Goal: Find specific page/section: Find specific page/section

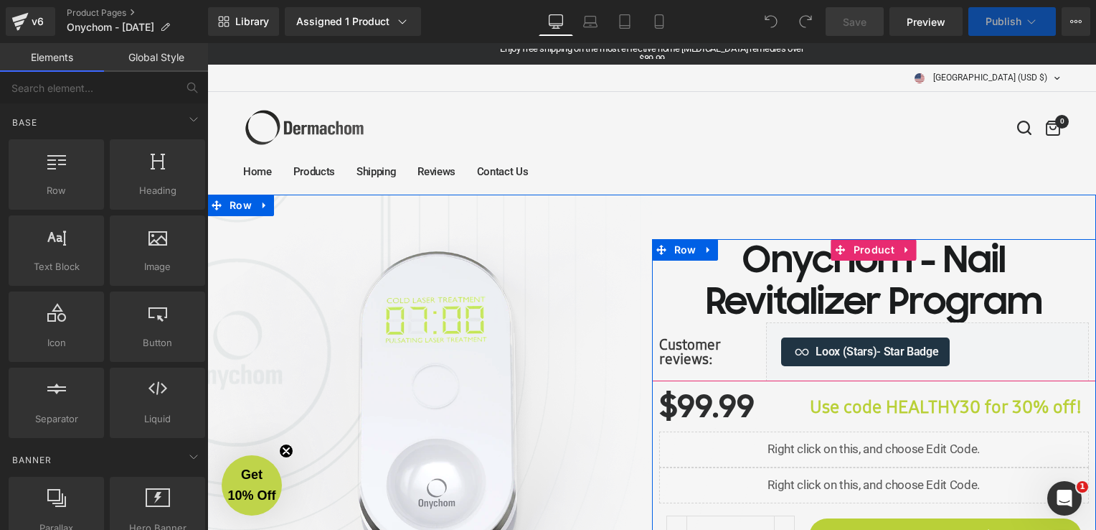
scroll to position [143, 0]
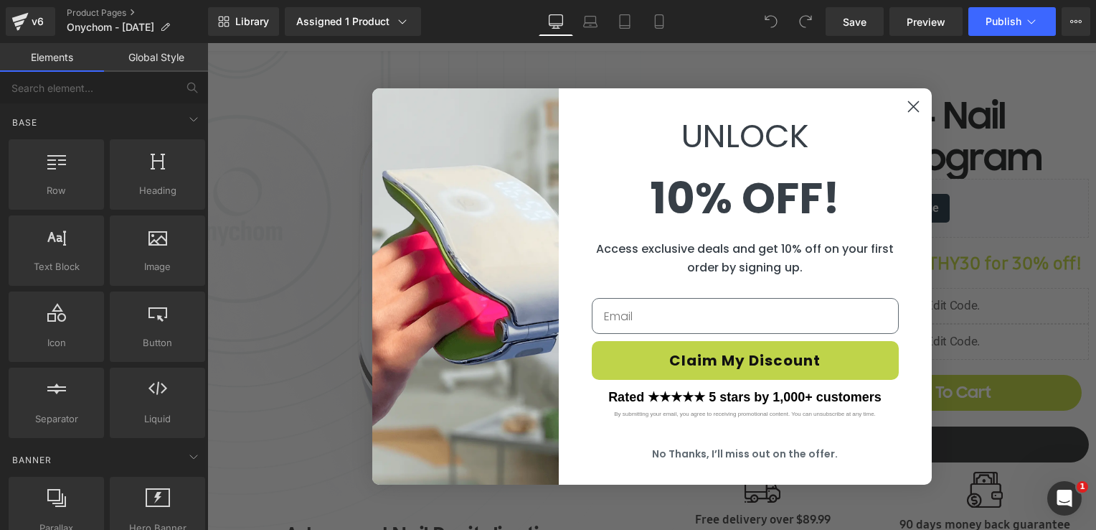
click at [141, 53] on link "Global Style" at bounding box center [156, 57] width 104 height 29
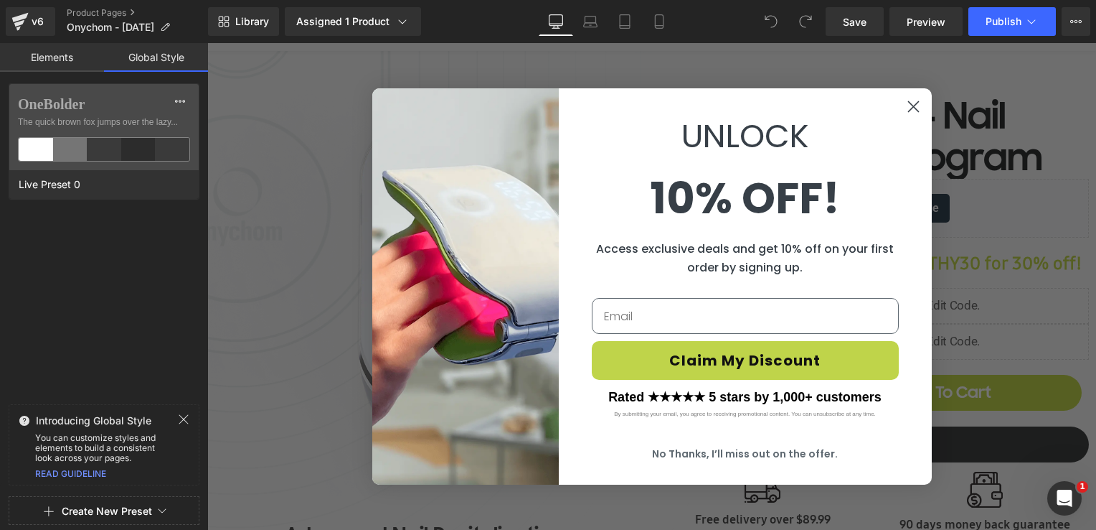
click at [913, 107] on circle "Close dialog" at bounding box center [913, 107] width 24 height 24
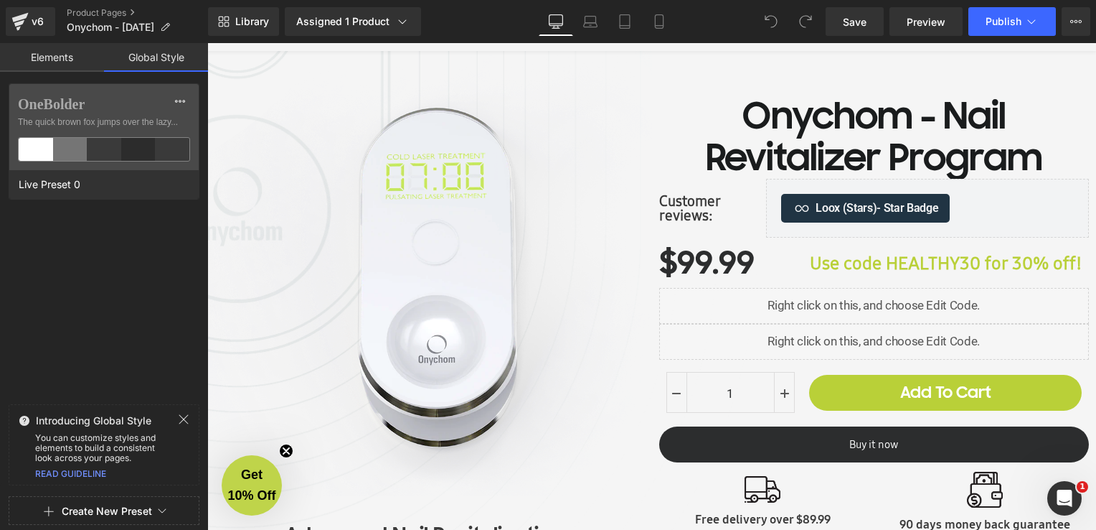
click at [62, 62] on link "Elements" at bounding box center [52, 57] width 104 height 29
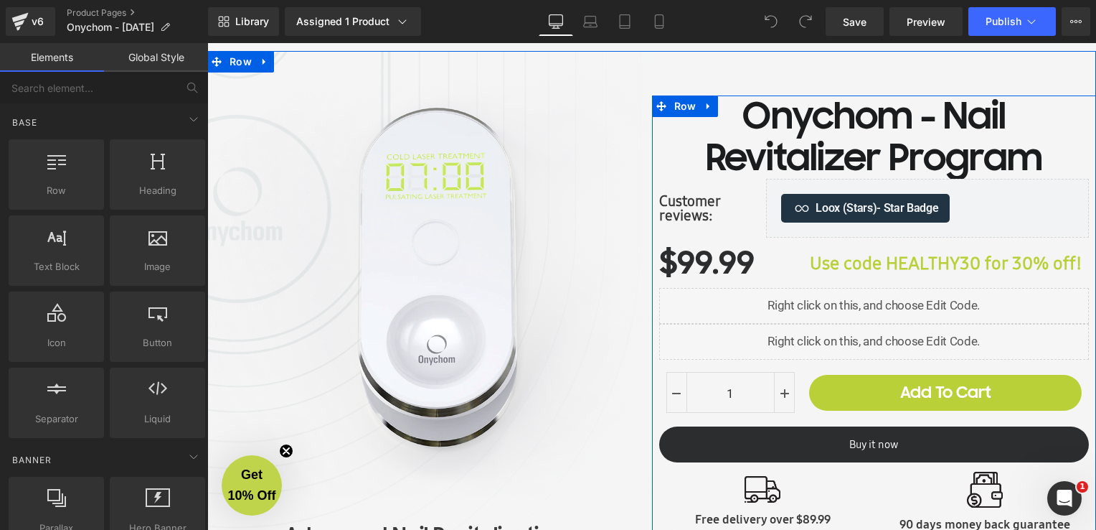
scroll to position [0, 0]
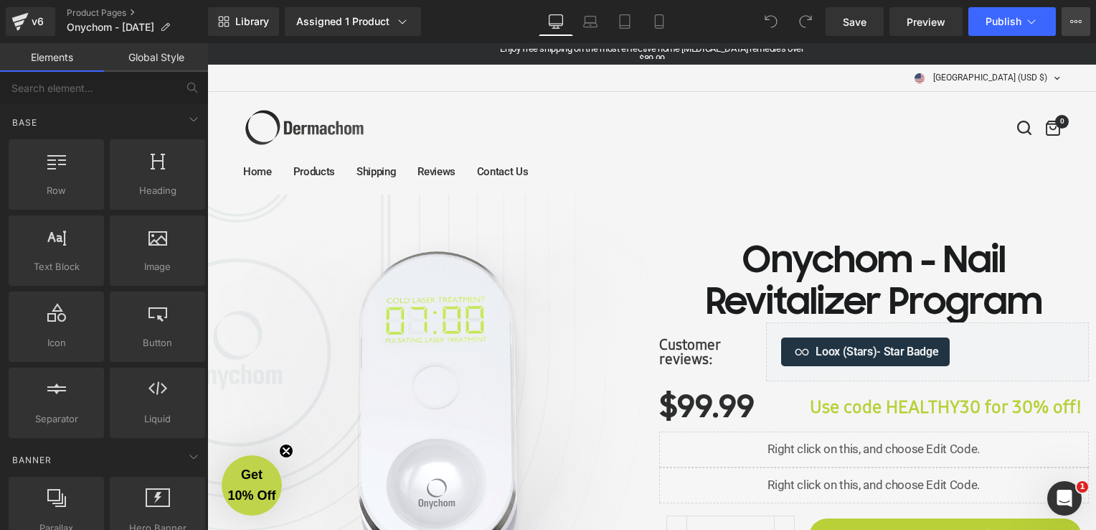
click at [1072, 20] on icon at bounding box center [1072, 21] width 4 height 3
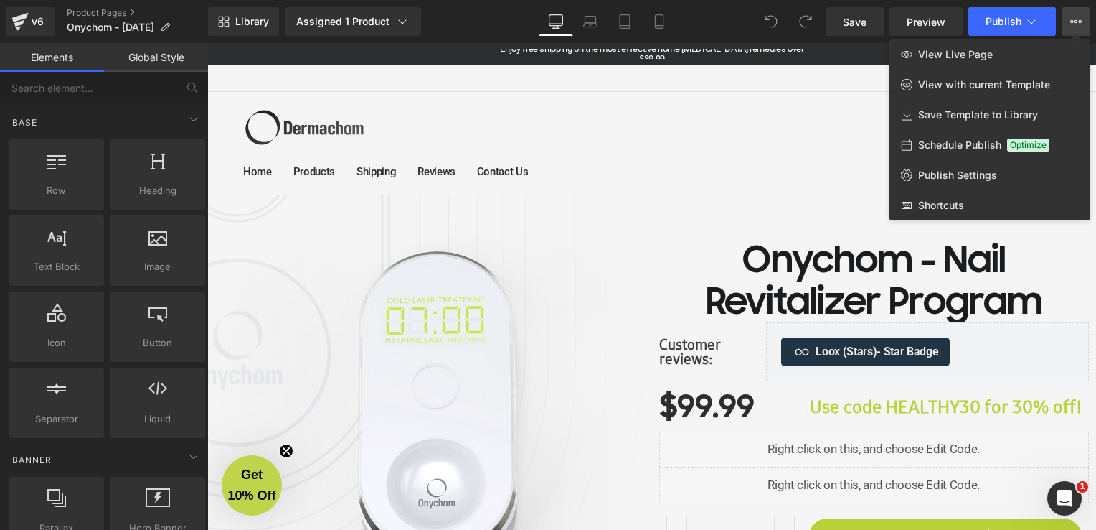
click at [747, 51] on div at bounding box center [651, 286] width 889 height 486
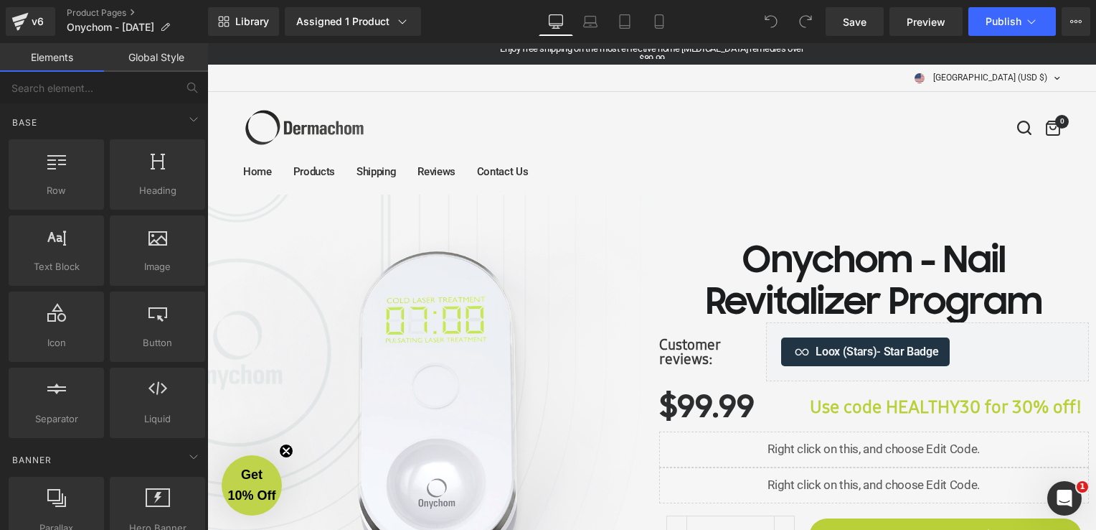
click at [735, 53] on link "Enjoy free shipping on the most effective home [MEDICAL_DATA] remedies over $89…" at bounding box center [652, 53] width 304 height 21
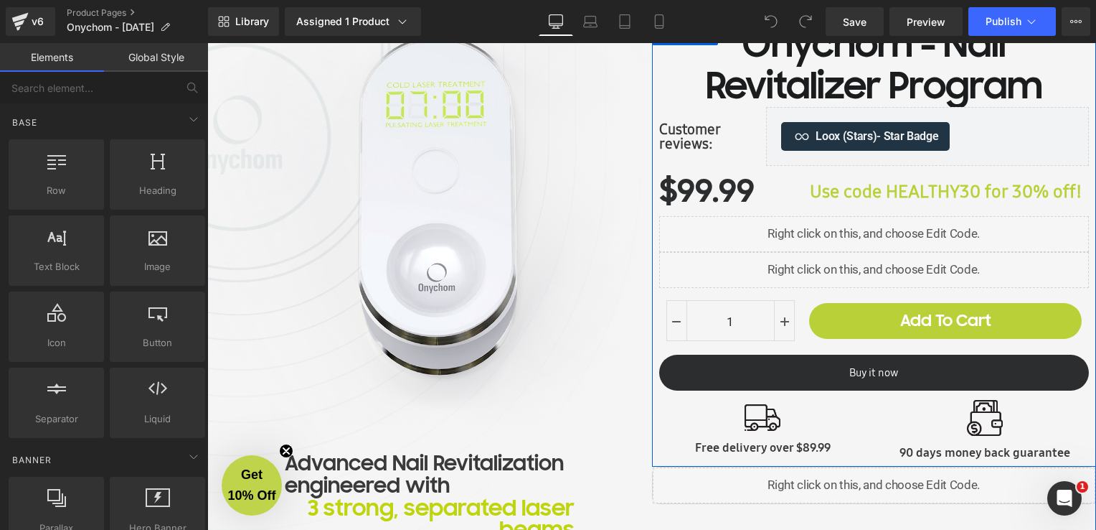
scroll to position [143, 0]
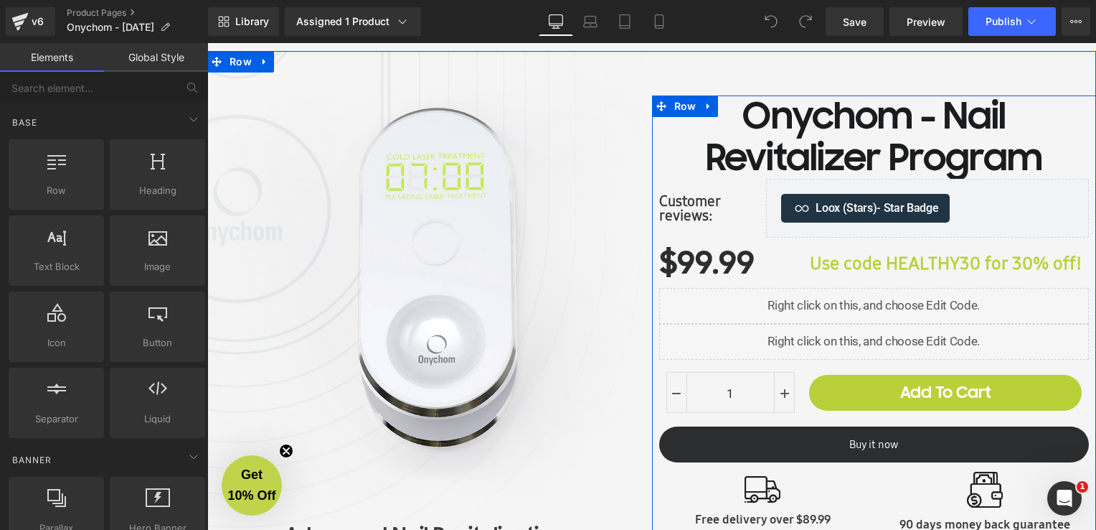
click at [753, 99] on h1 "Onychom - Nail Revitalizer Program" at bounding box center [874, 136] width 430 height 83
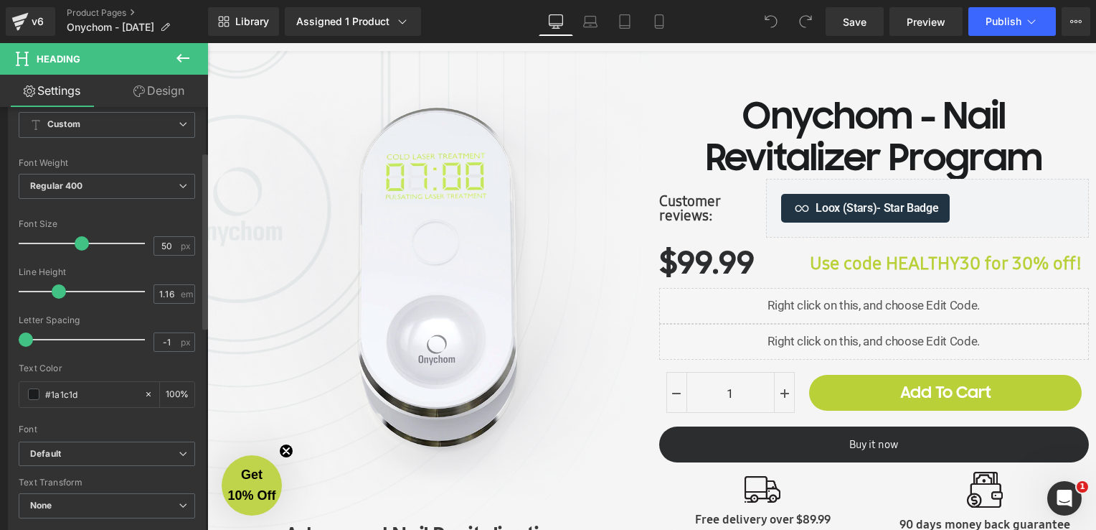
scroll to position [215, 0]
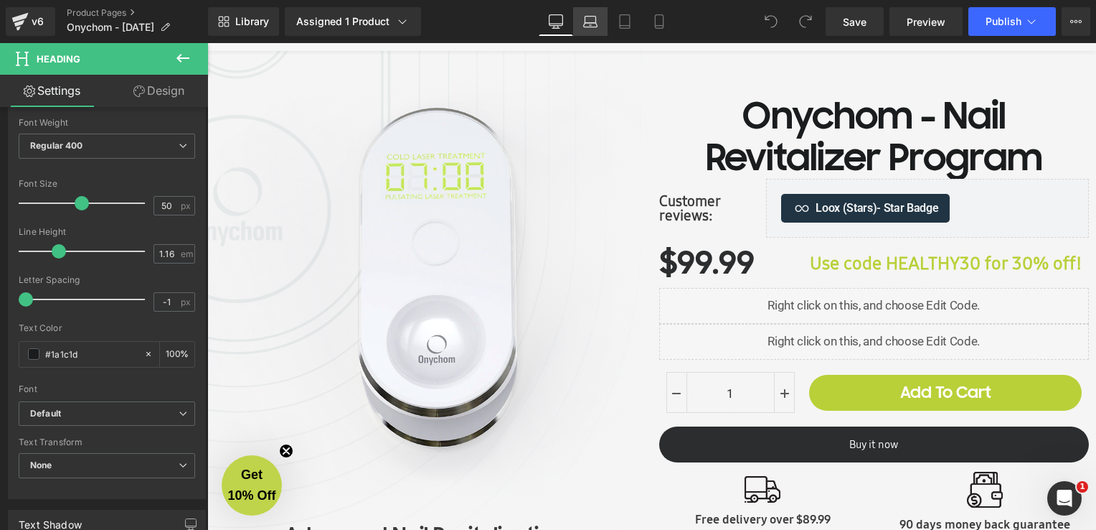
click at [594, 21] on icon at bounding box center [590, 21] width 14 height 14
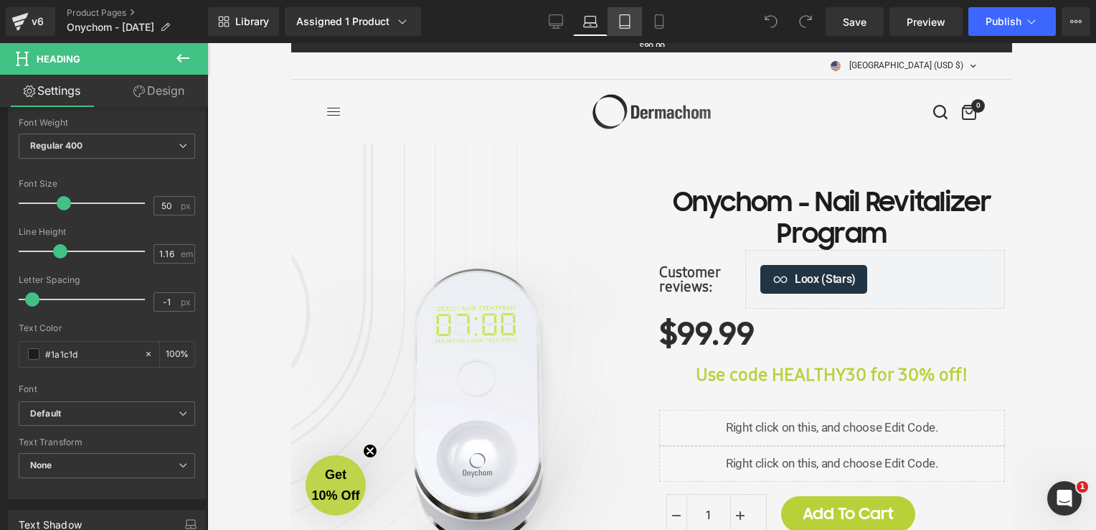
scroll to position [0, 0]
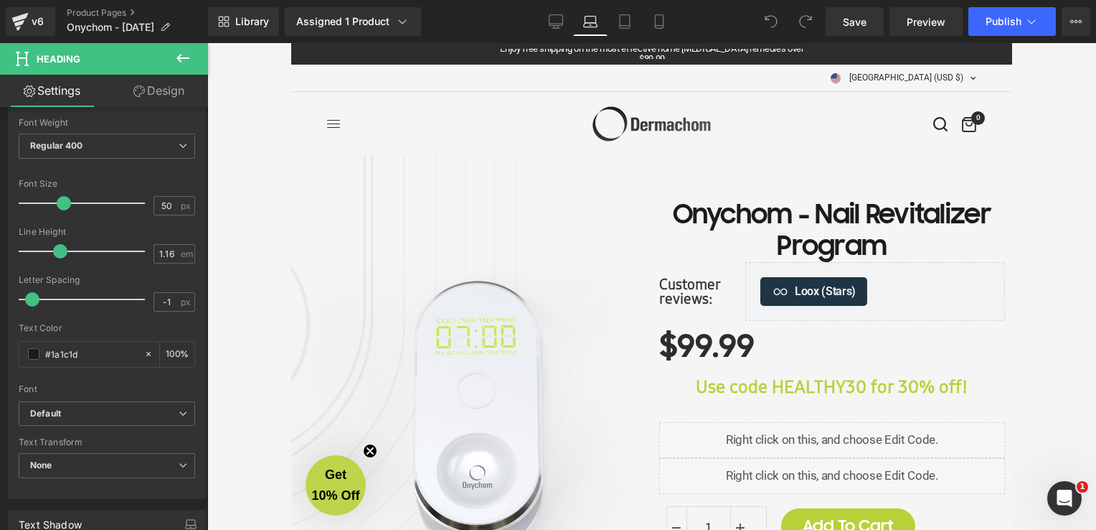
click at [551, 25] on icon at bounding box center [557, 20] width 14 height 11
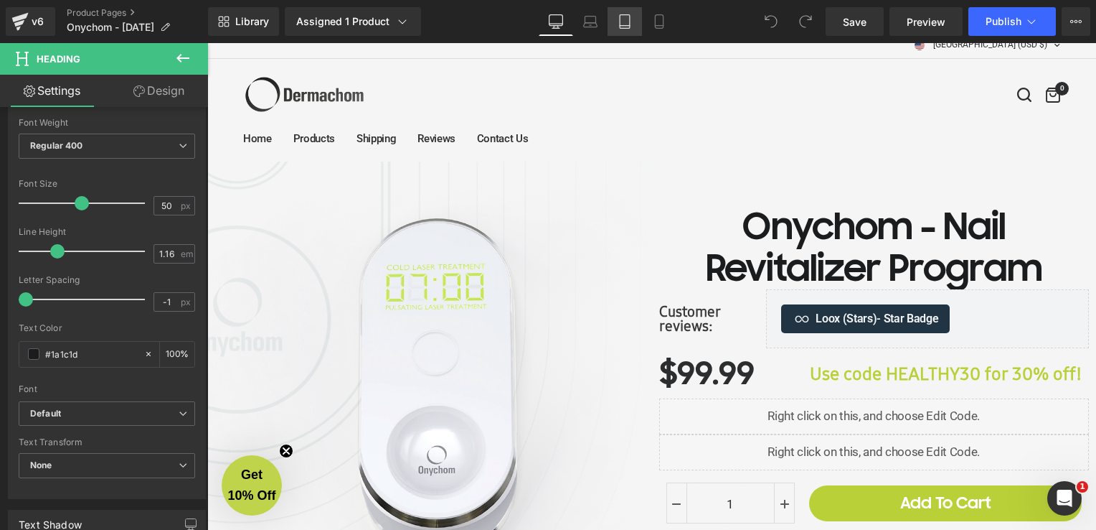
click at [619, 20] on icon at bounding box center [625, 21] width 14 height 14
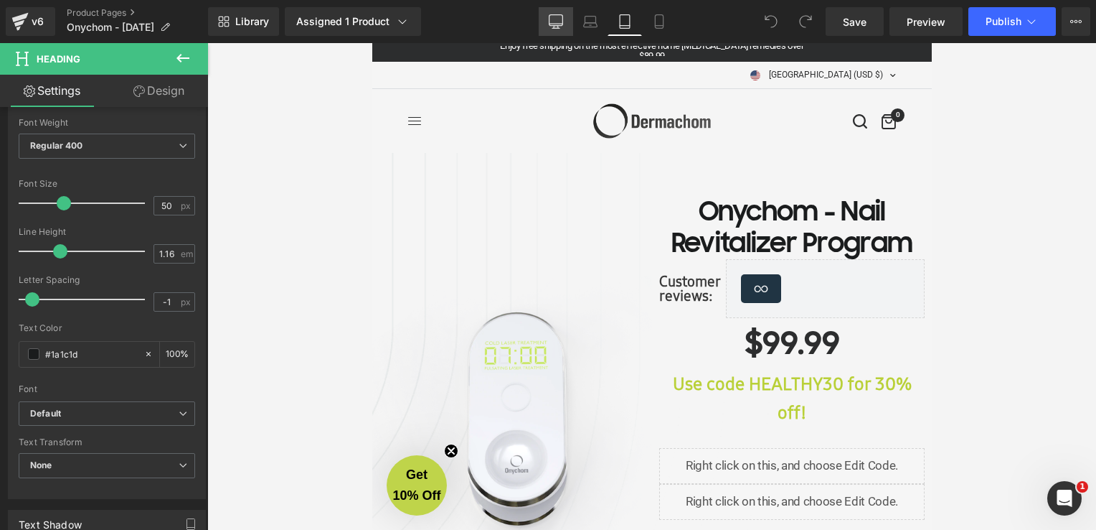
click at [546, 27] on link "Desktop" at bounding box center [556, 21] width 34 height 29
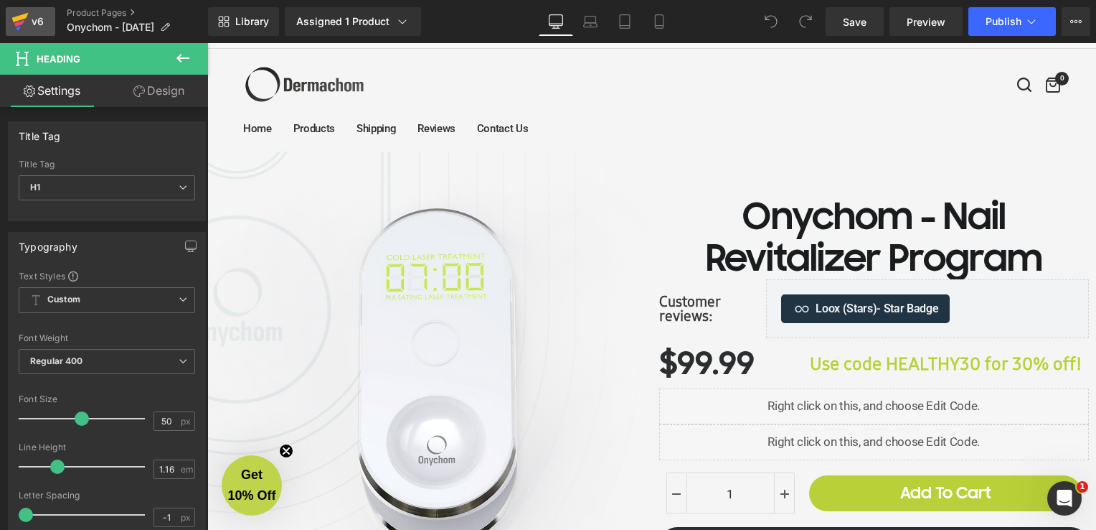
click at [37, 27] on div "v6" at bounding box center [38, 21] width 18 height 19
